Goal: Find specific page/section: Find specific page/section

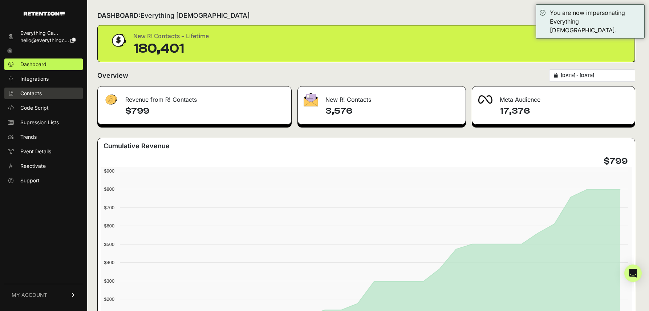
click at [35, 92] on span "Contacts" at bounding box center [30, 93] width 21 height 7
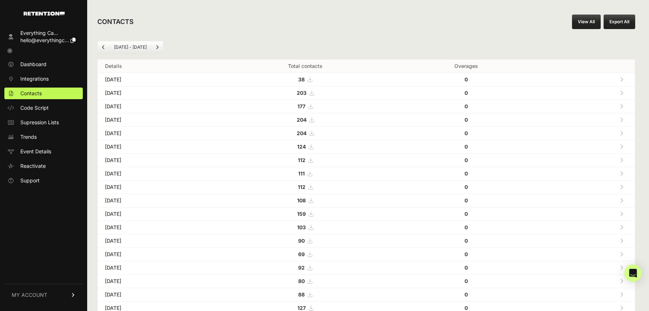
click at [374, 93] on td "203" at bounding box center [305, 92] width 181 height 13
click at [621, 93] on icon at bounding box center [621, 92] width 3 height 5
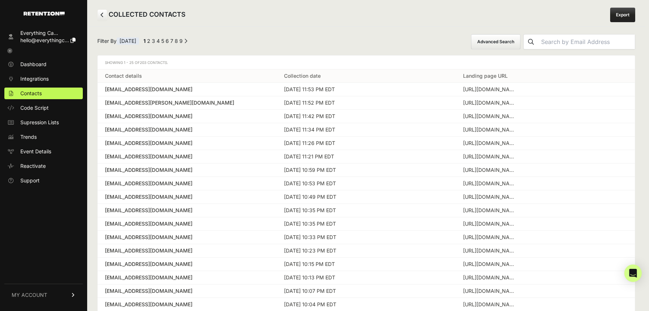
scroll to position [7, 0]
